Goal: Find specific page/section: Find specific page/section

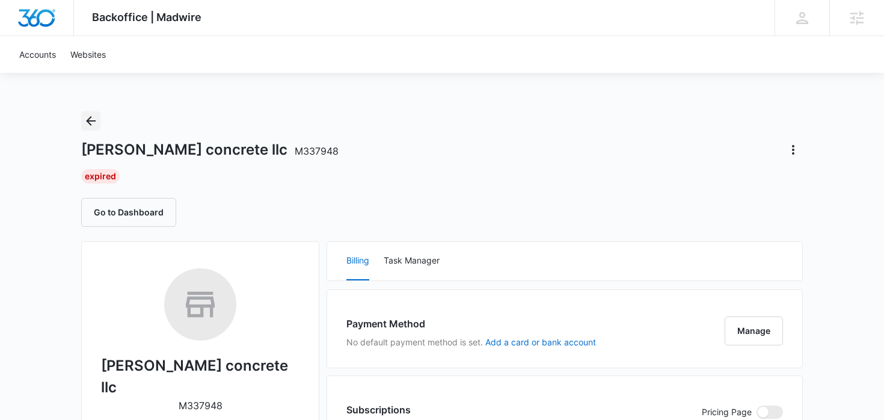
click at [92, 121] on icon "Back" at bounding box center [91, 121] width 14 height 14
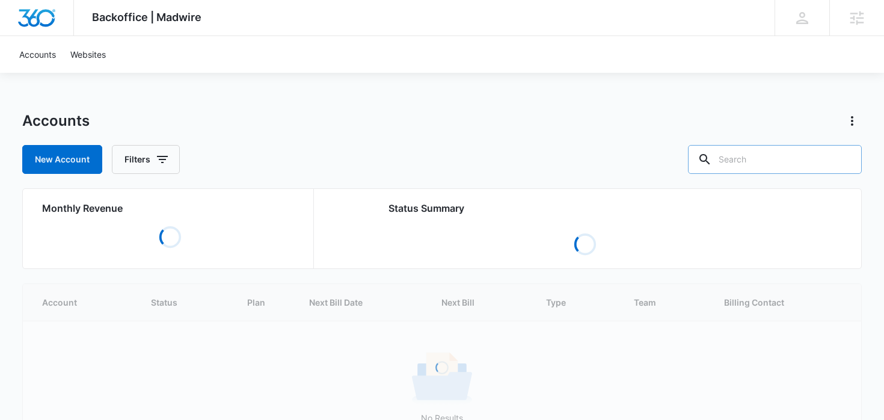
click at [785, 162] on input "text" at bounding box center [775, 159] width 174 height 29
type input "[PERSON_NAME]"
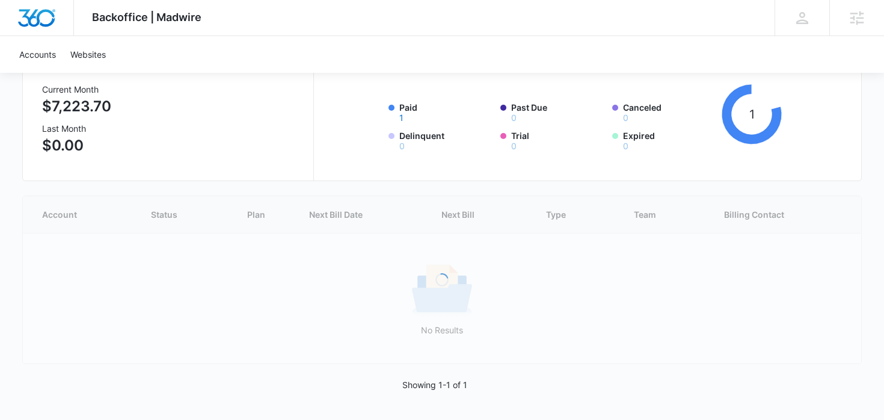
scroll to position [63, 0]
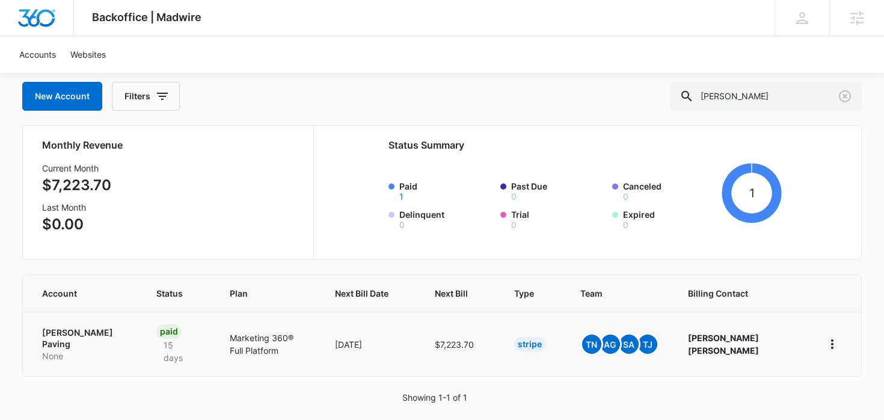
click at [102, 350] on p "None" at bounding box center [84, 356] width 85 height 12
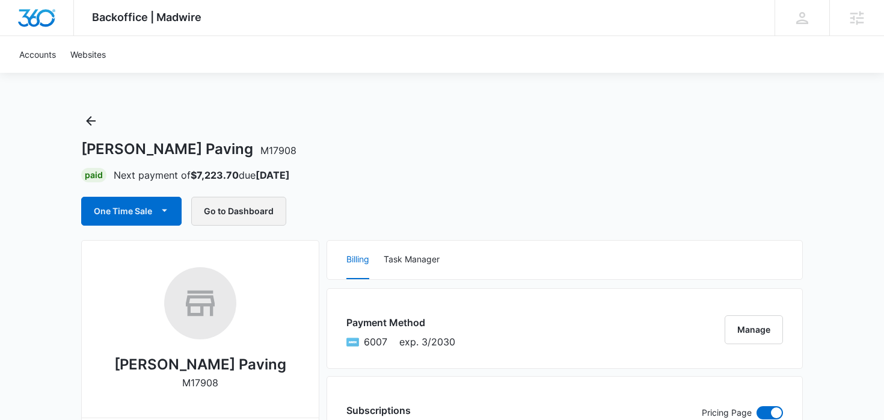
click at [256, 219] on button "Go to Dashboard" at bounding box center [238, 211] width 95 height 29
click at [92, 126] on icon "Back" at bounding box center [91, 121] width 14 height 14
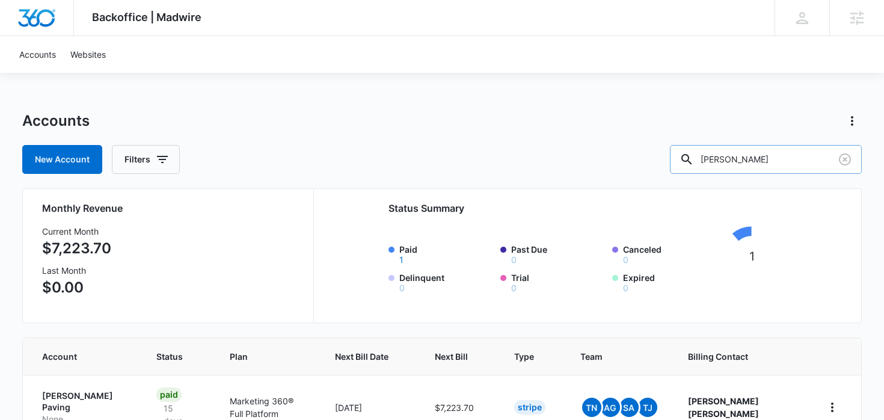
click at [772, 168] on input "frank harris" at bounding box center [766, 159] width 192 height 29
type input "concrete"
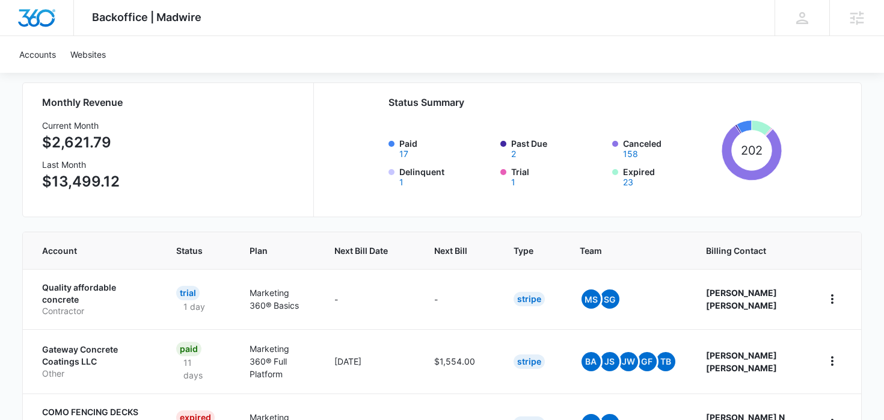
scroll to position [109, 0]
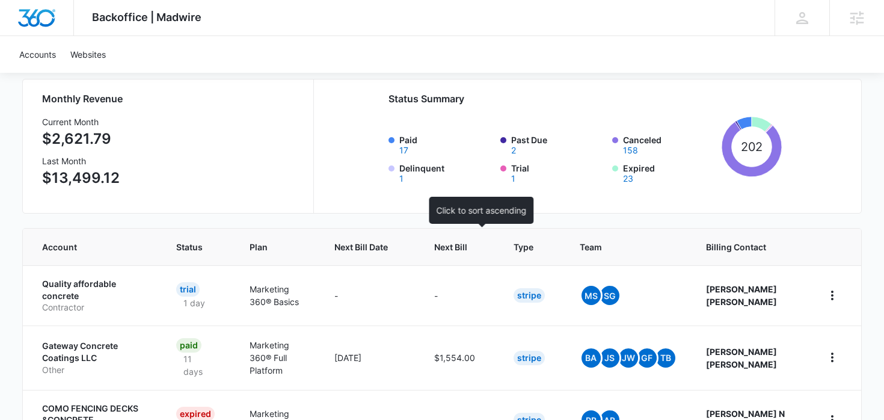
click at [464, 239] on th "Next Bill" at bounding box center [459, 247] width 79 height 37
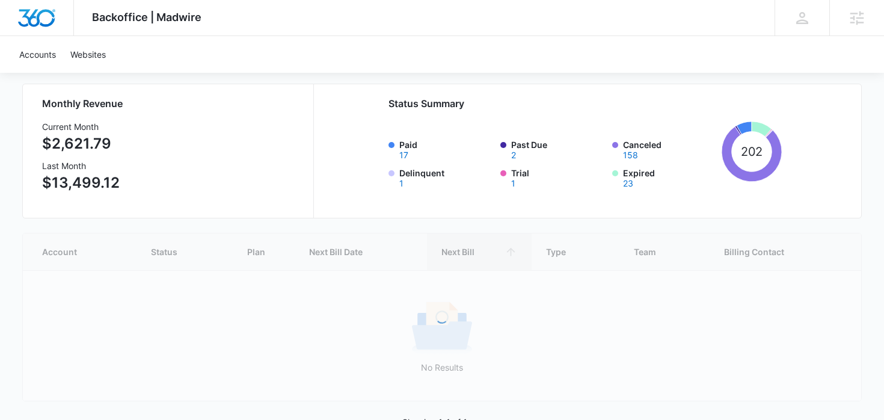
scroll to position [142, 0]
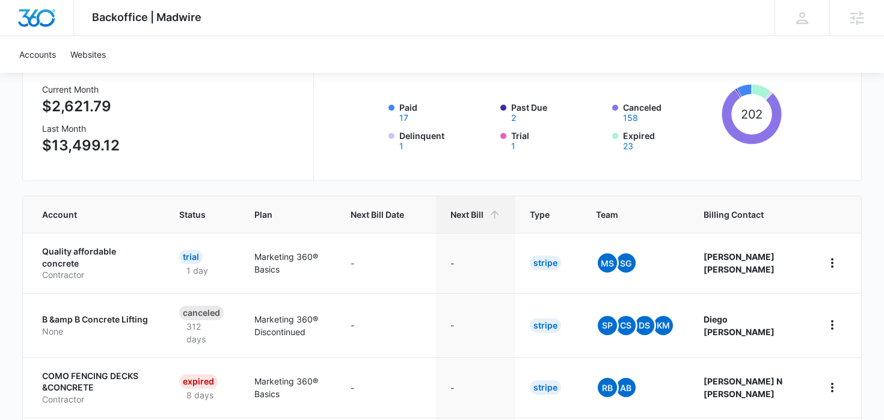
click at [483, 216] on span "Next Bill" at bounding box center [466, 214] width 33 height 13
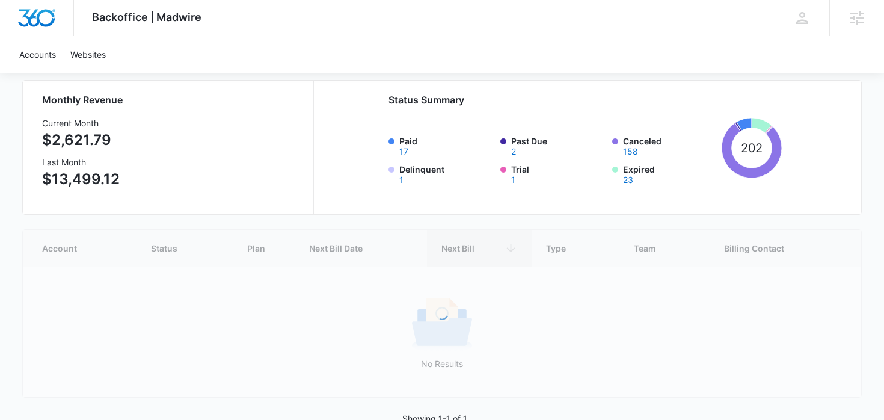
scroll to position [142, 0]
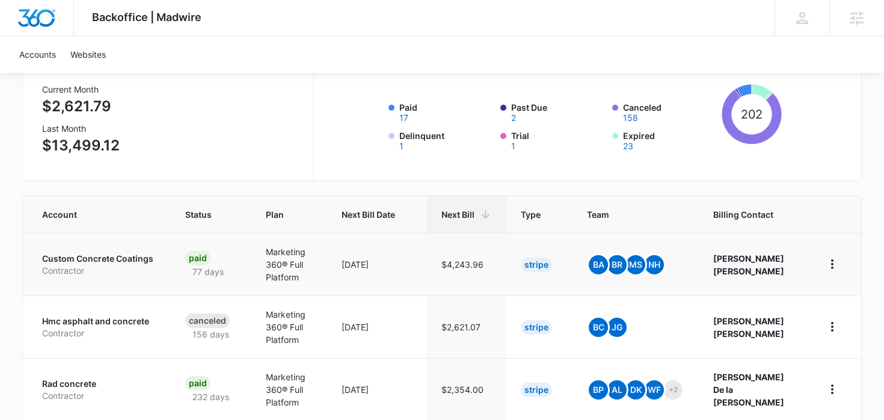
click at [103, 263] on p "Custom Concrete Coatings" at bounding box center [99, 259] width 114 height 12
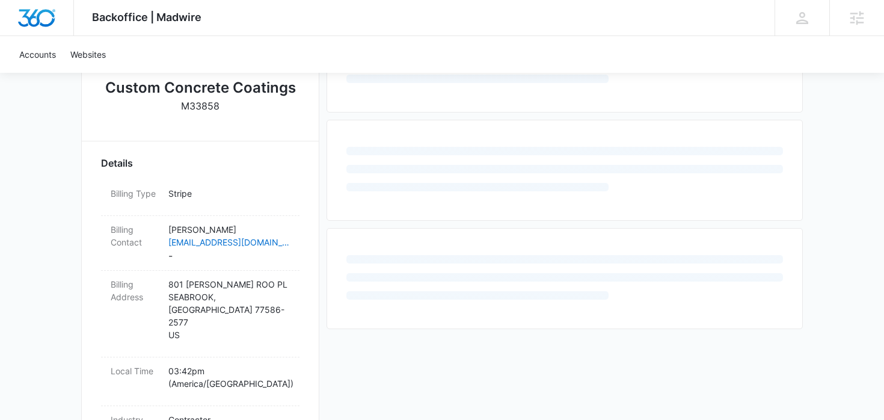
scroll to position [277, 0]
